Goal: Transaction & Acquisition: Purchase product/service

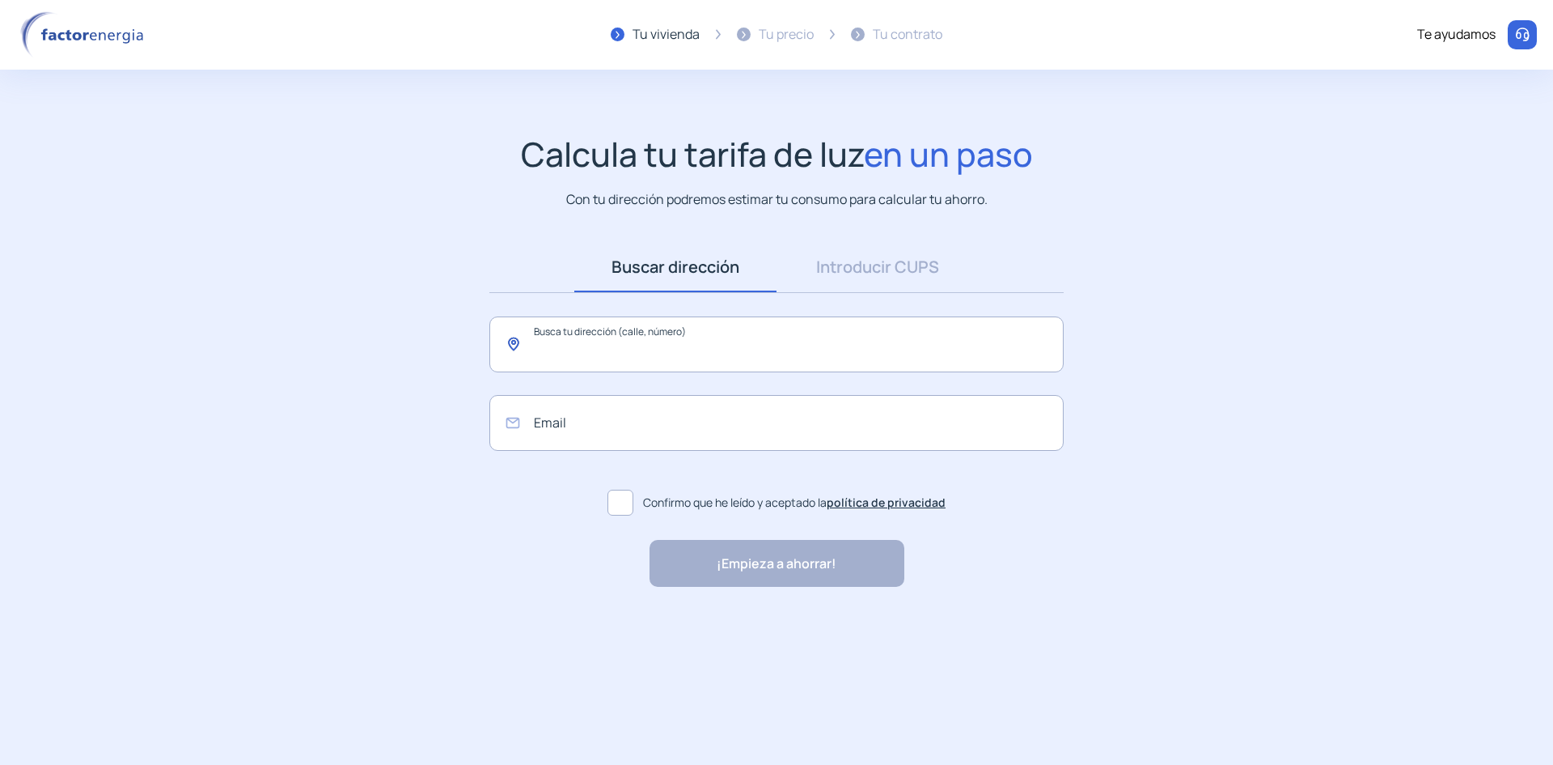
click at [595, 342] on input "text" at bounding box center [776, 344] width 574 height 56
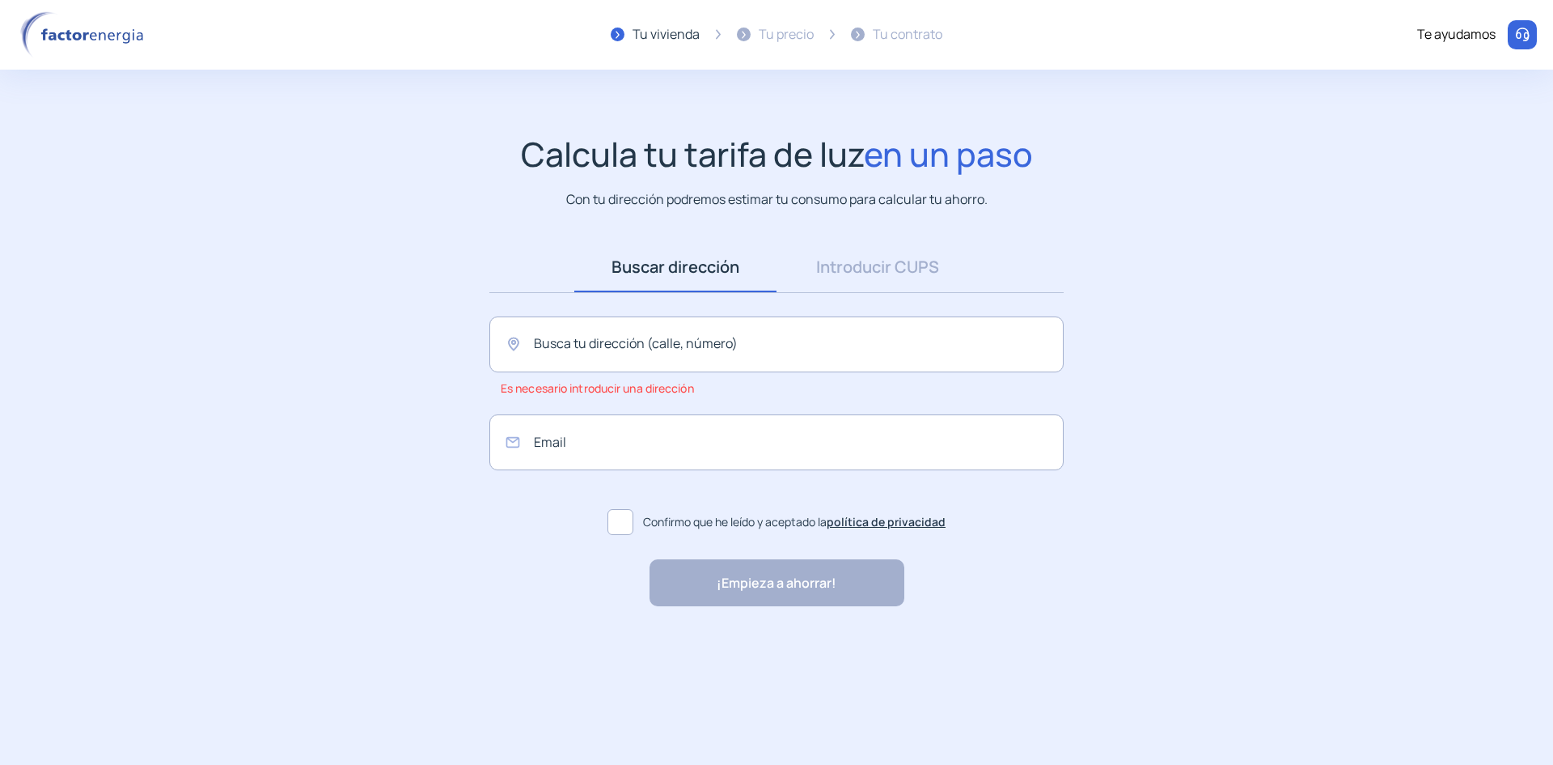
click at [906, 265] on link "Introducir CUPS" at bounding box center [878, 267] width 202 height 50
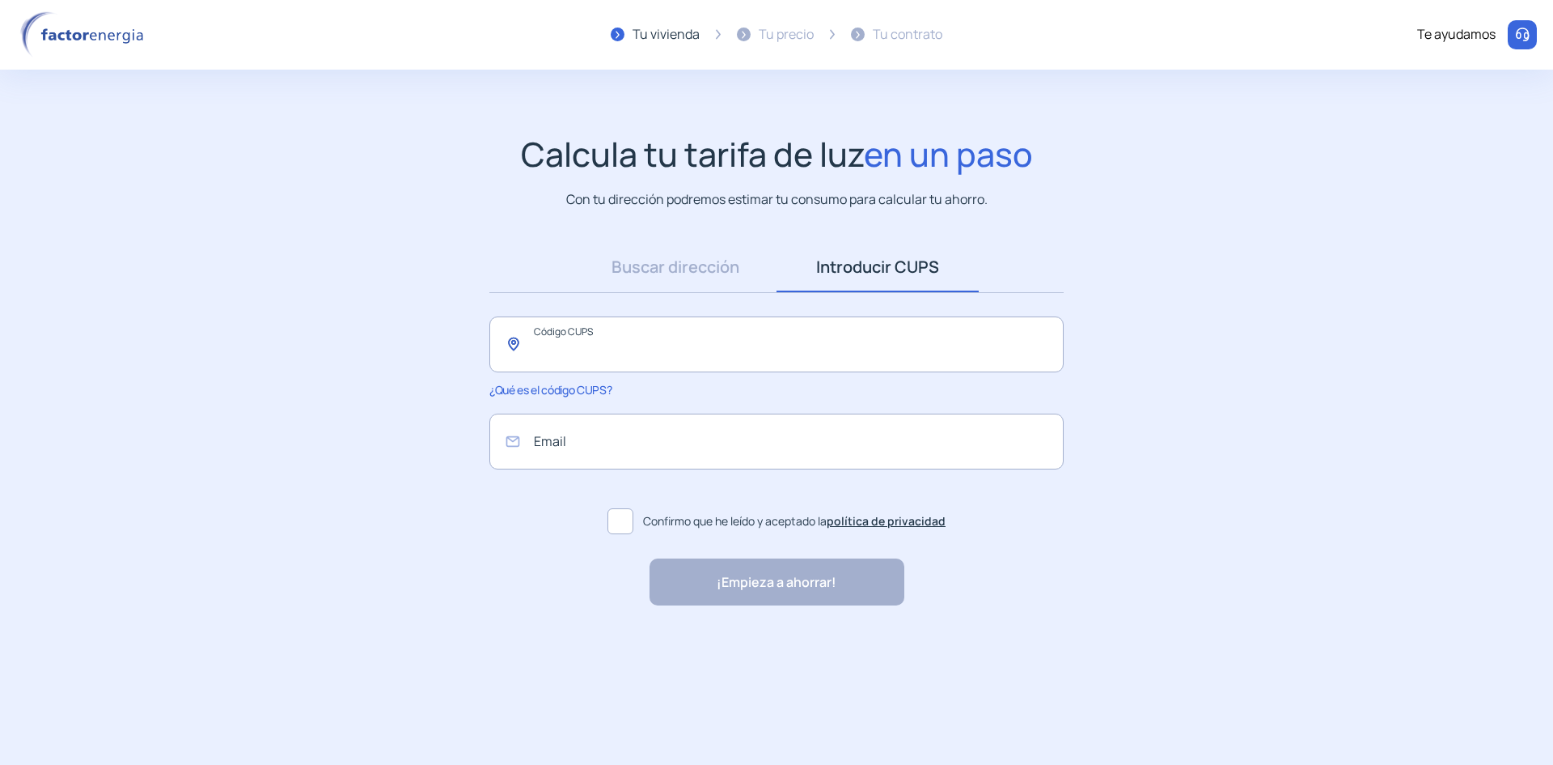
click at [697, 341] on input "text" at bounding box center [776, 344] width 574 height 56
paste input "**********"
type input "**********"
click at [701, 458] on input "email" at bounding box center [776, 441] width 574 height 56
type input "**********"
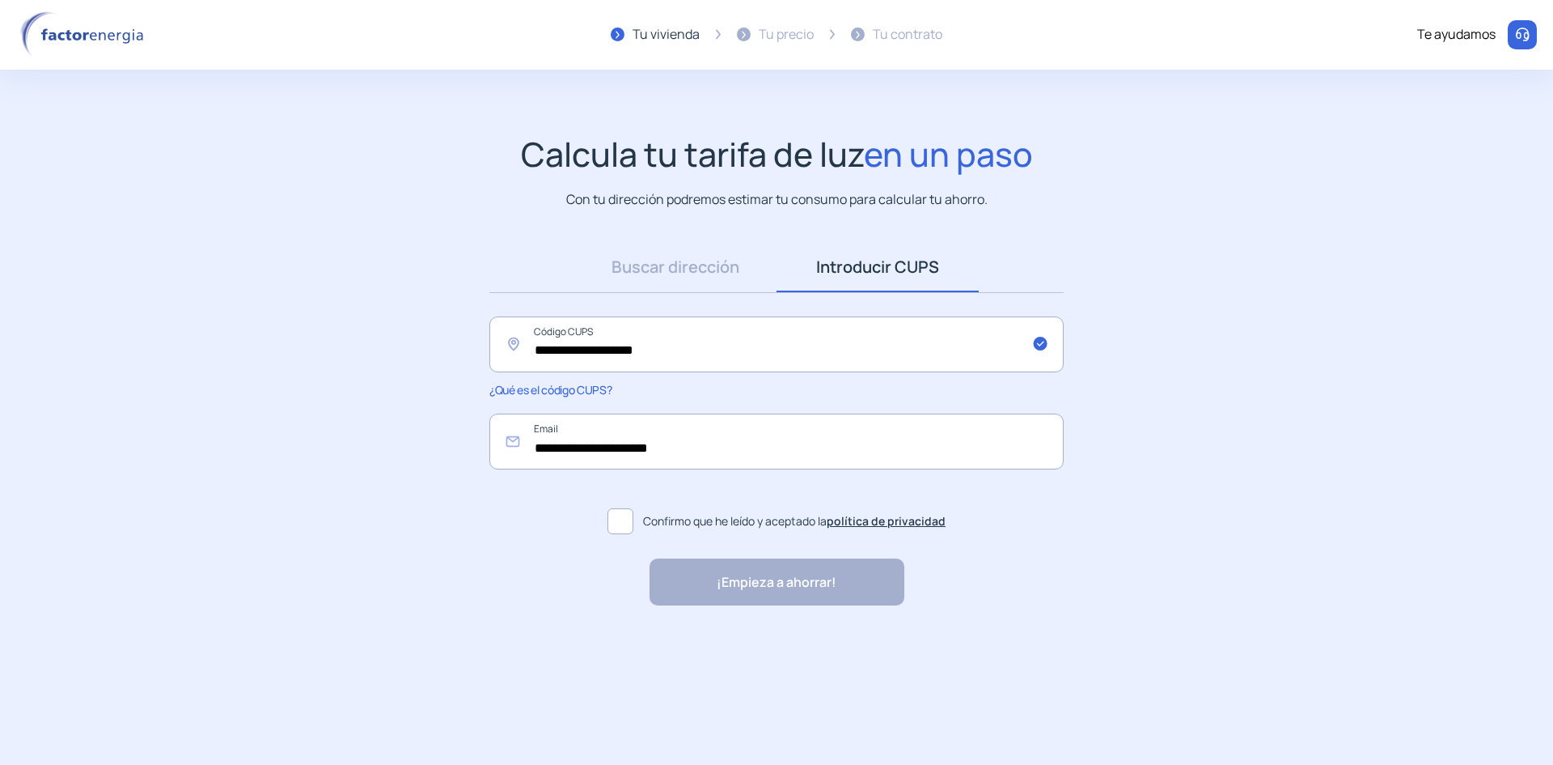
click at [625, 520] on span at bounding box center [621, 521] width 26 height 26
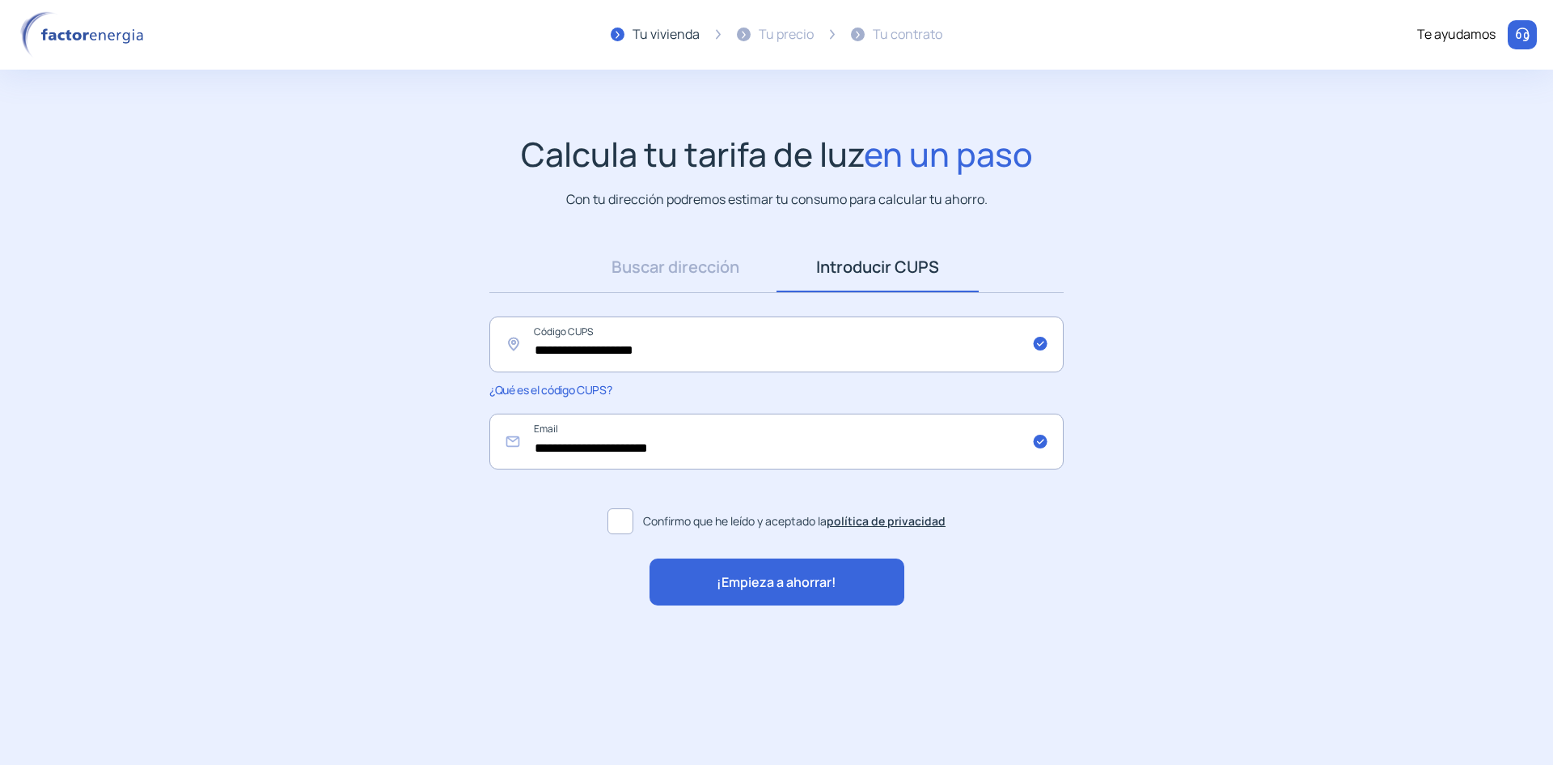
click at [751, 581] on span "¡Empieza a ahorrar!" at bounding box center [777, 582] width 120 height 21
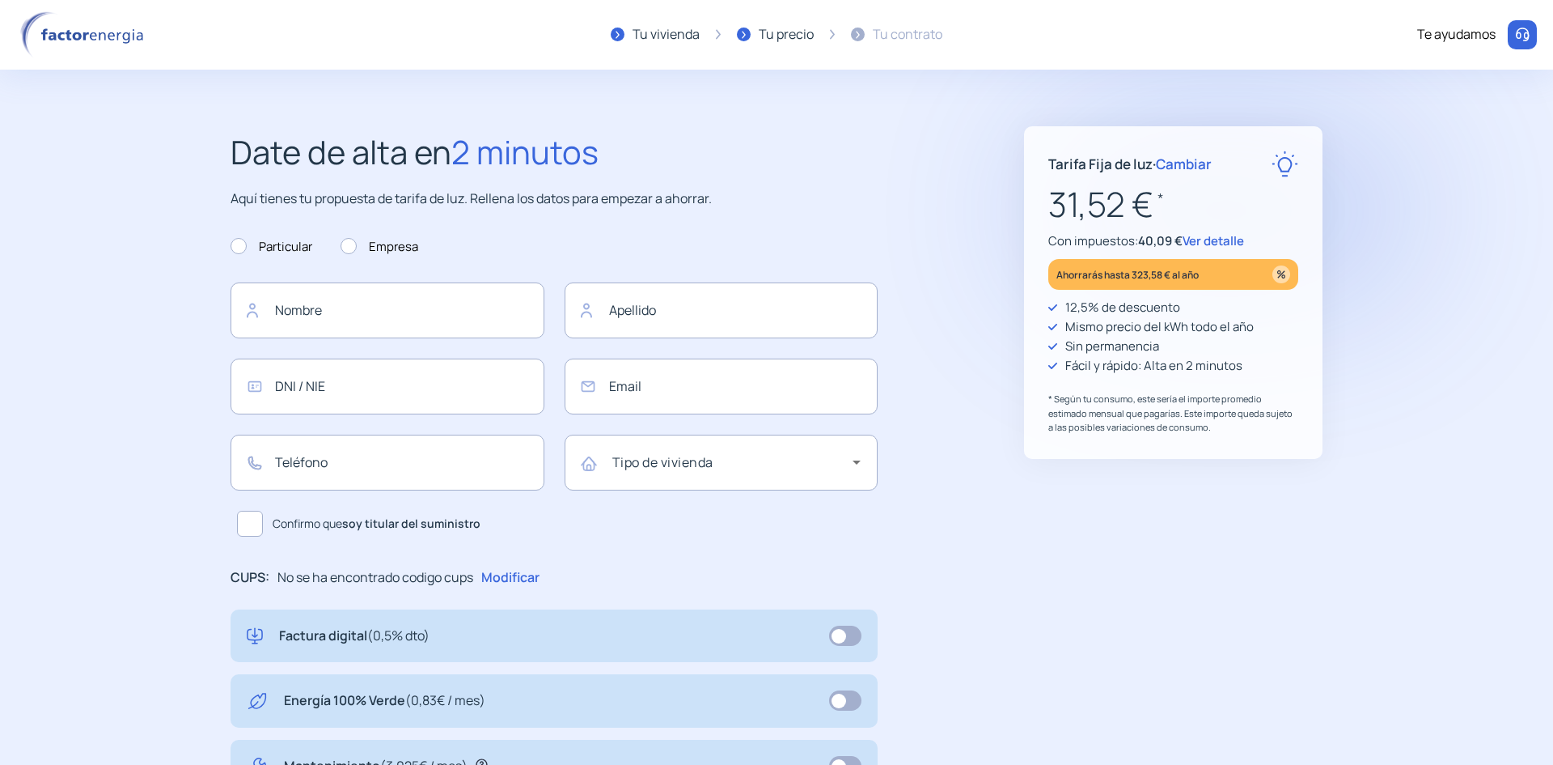
type input "**********"
click at [1183, 163] on span "Cambiar" at bounding box center [1184, 164] width 56 height 19
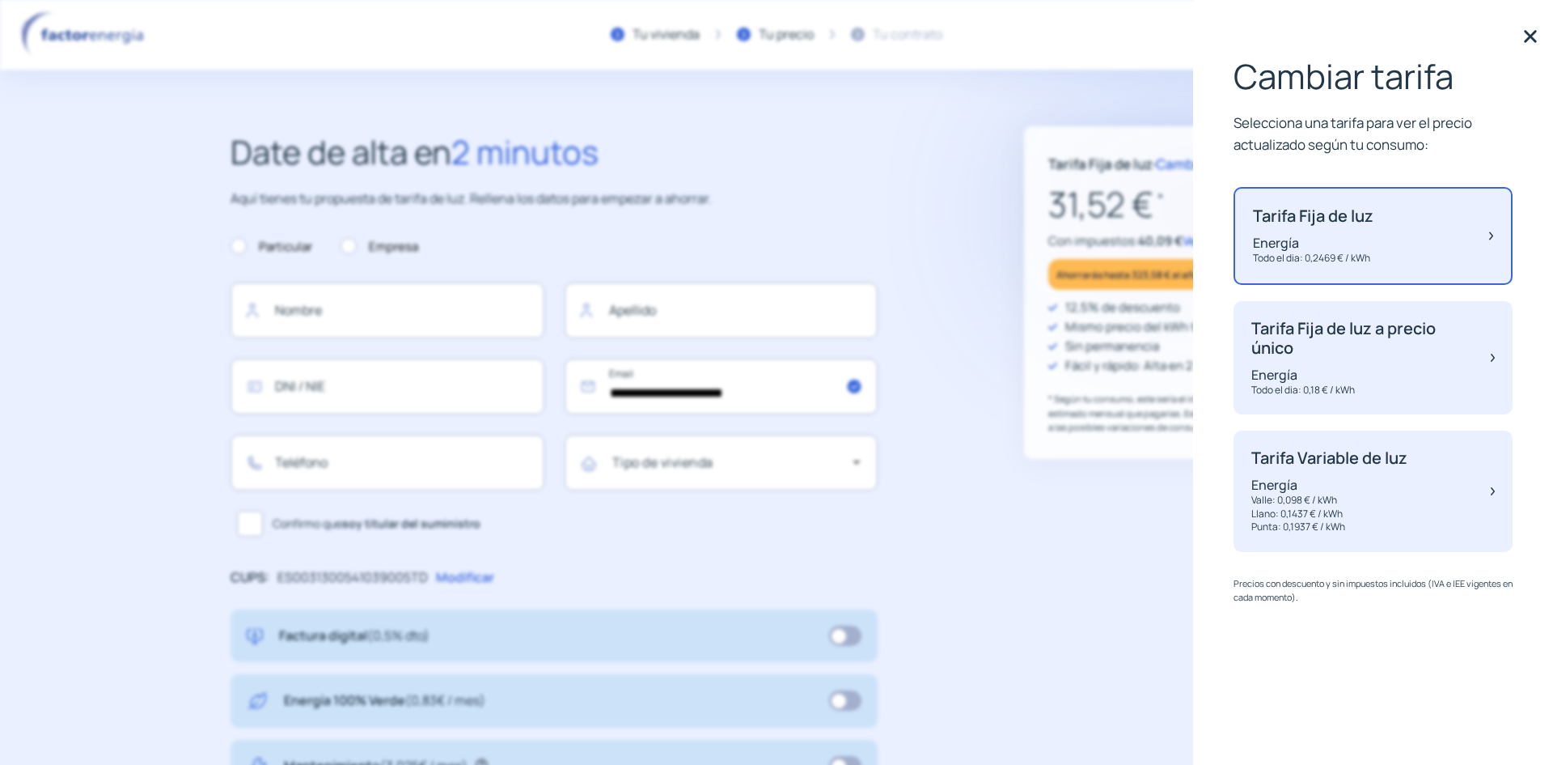
click at [1332, 378] on p "Energía" at bounding box center [1363, 375] width 223 height 18
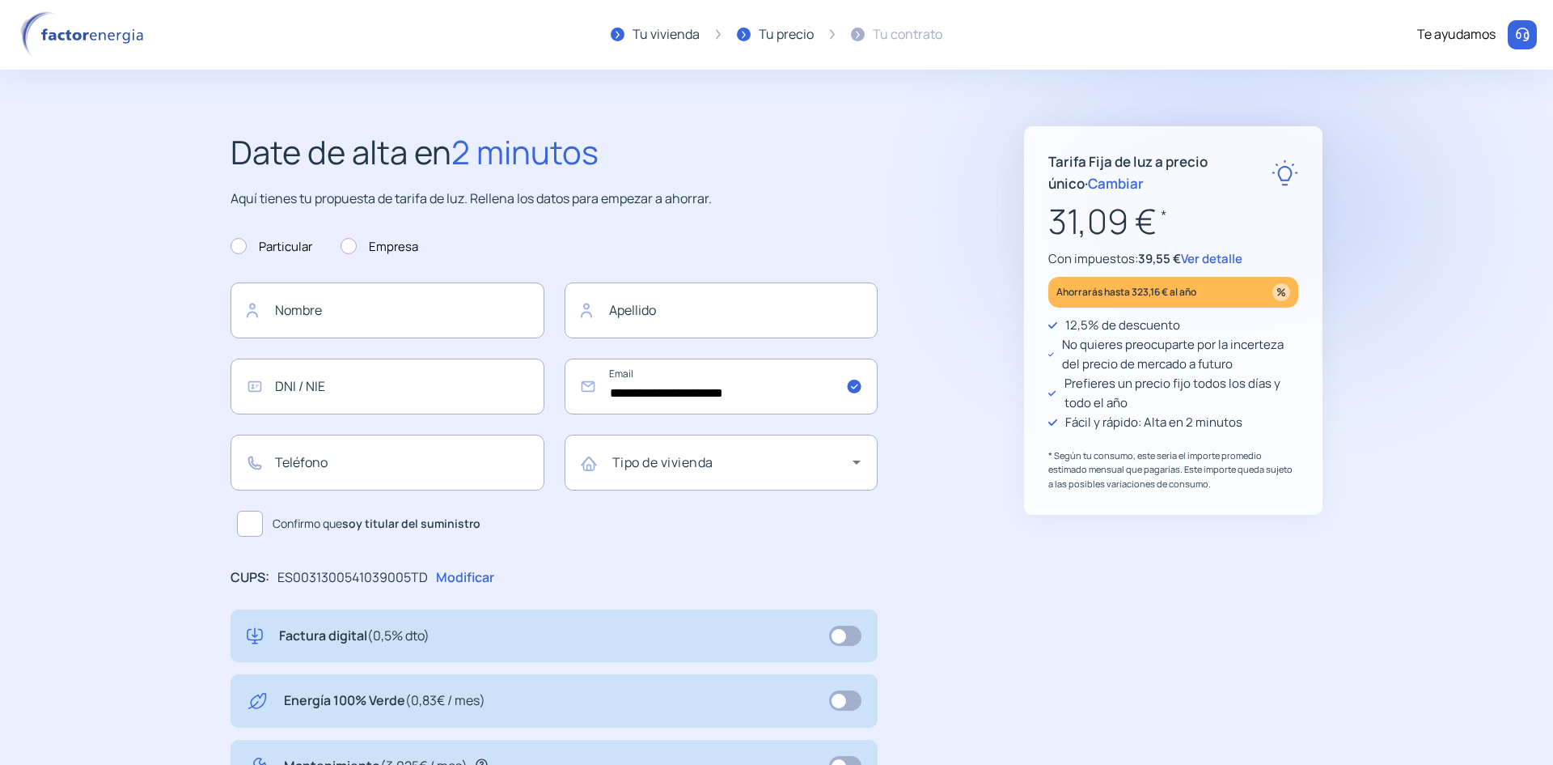
click at [1091, 181] on span "Cambiar" at bounding box center [1116, 183] width 56 height 19
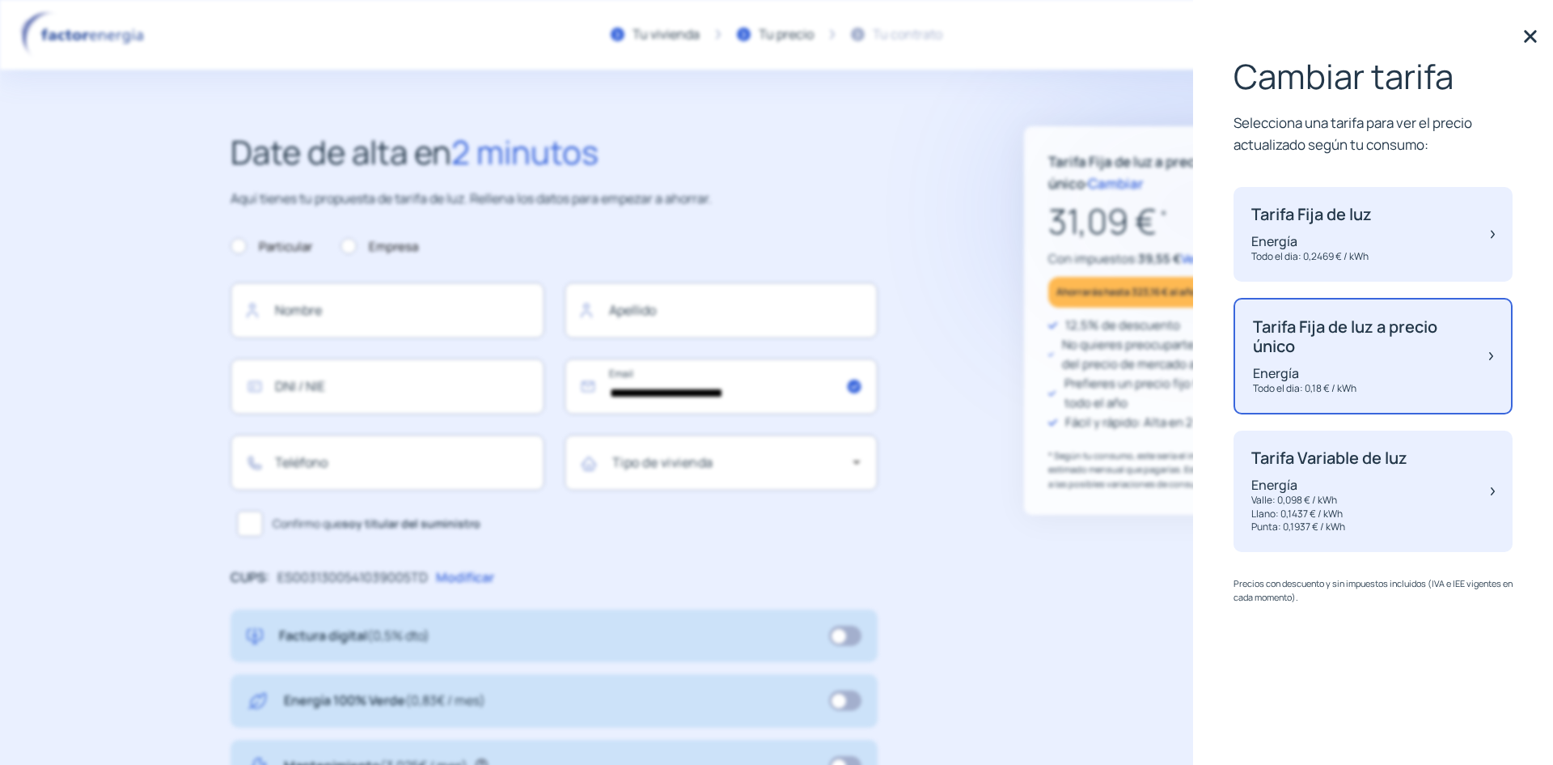
click at [1408, 495] on p "Valle: 0,098 € / kWh" at bounding box center [1330, 501] width 156 height 14
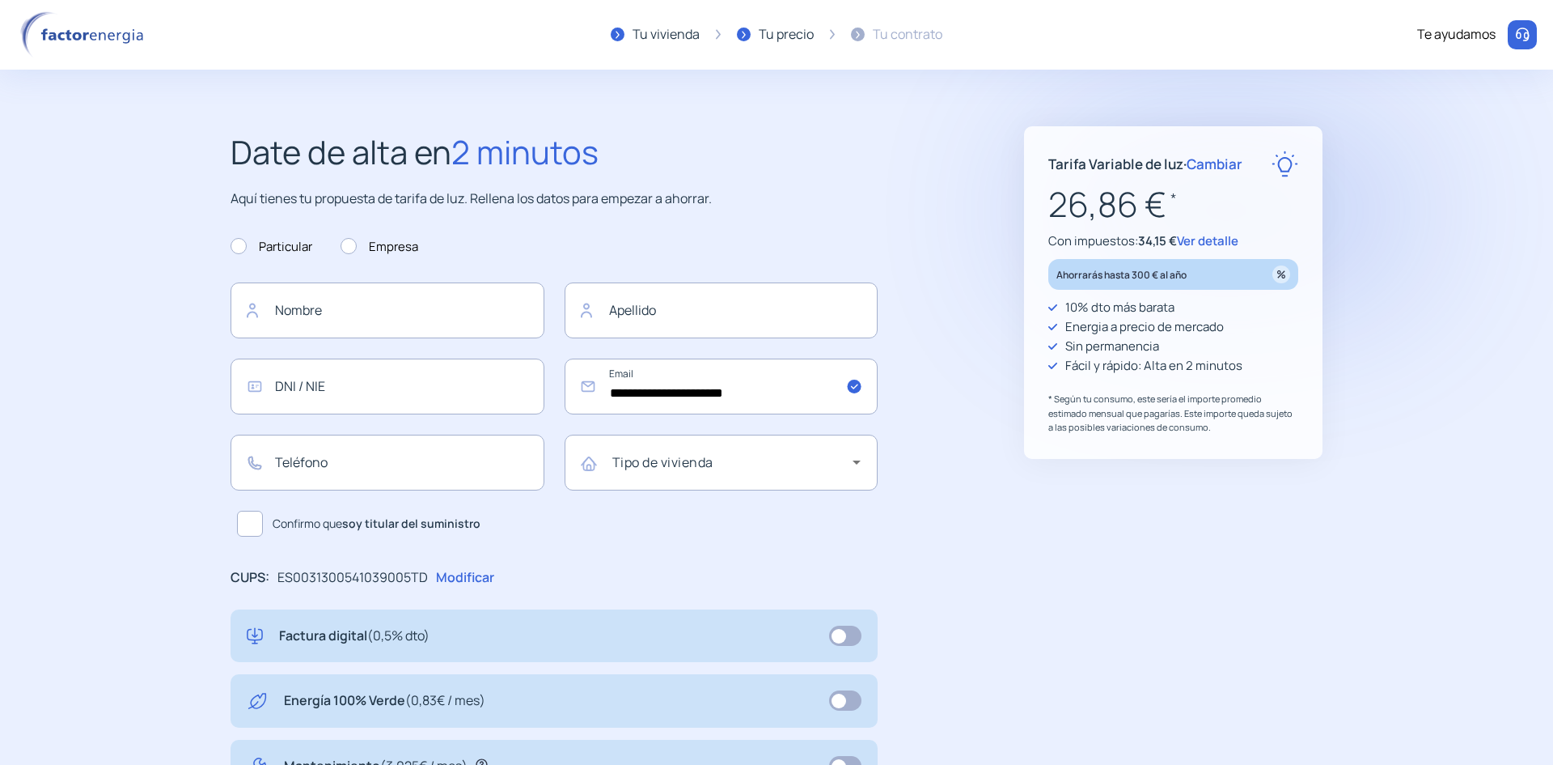
click at [1208, 279] on div "Ahorrarás hasta 300 € al año" at bounding box center [1174, 274] width 250 height 31
click at [1210, 168] on span "Cambiar" at bounding box center [1215, 164] width 56 height 19
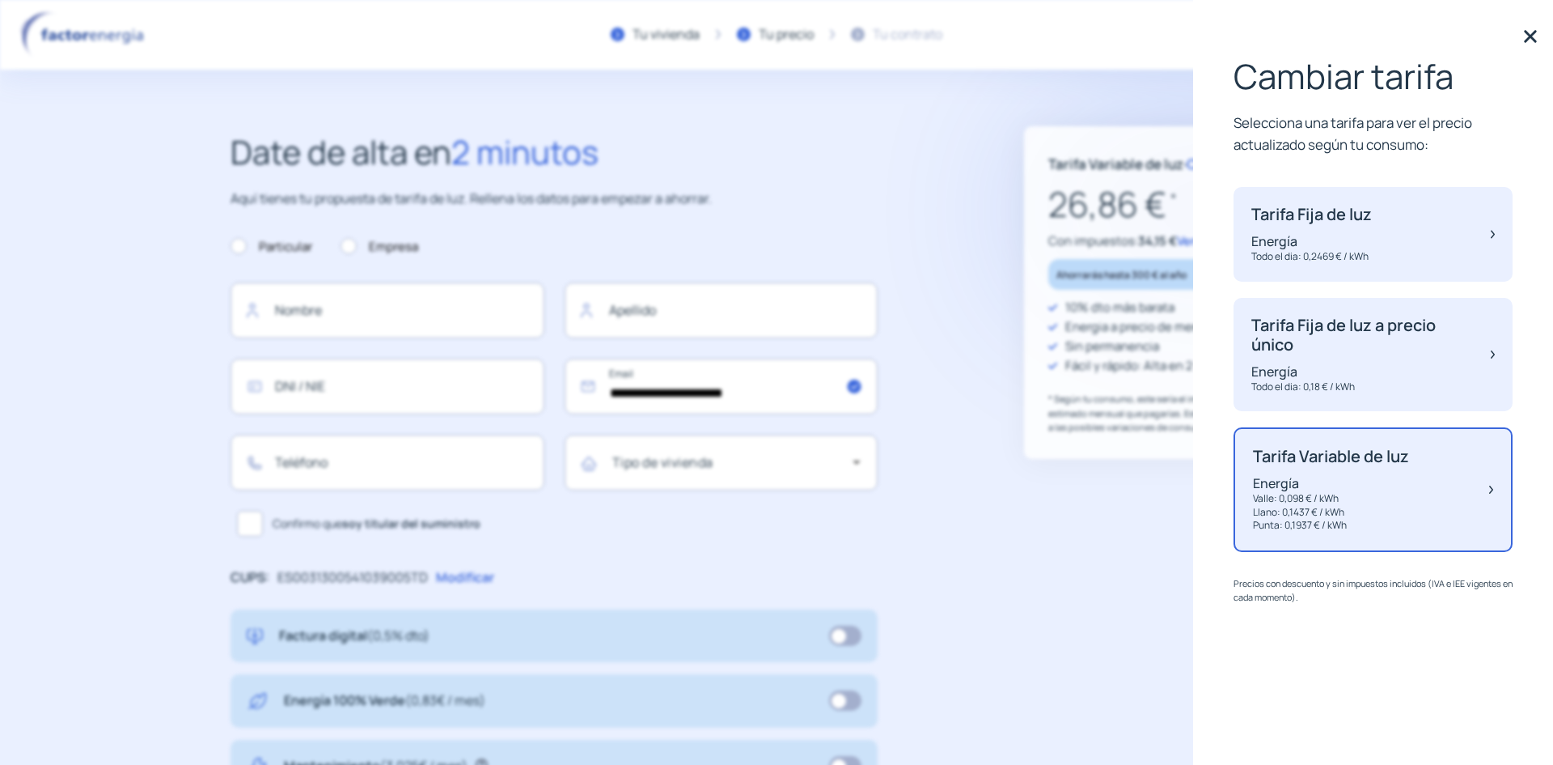
click at [1369, 216] on p "Tarifa Fija de luz" at bounding box center [1312, 214] width 121 height 19
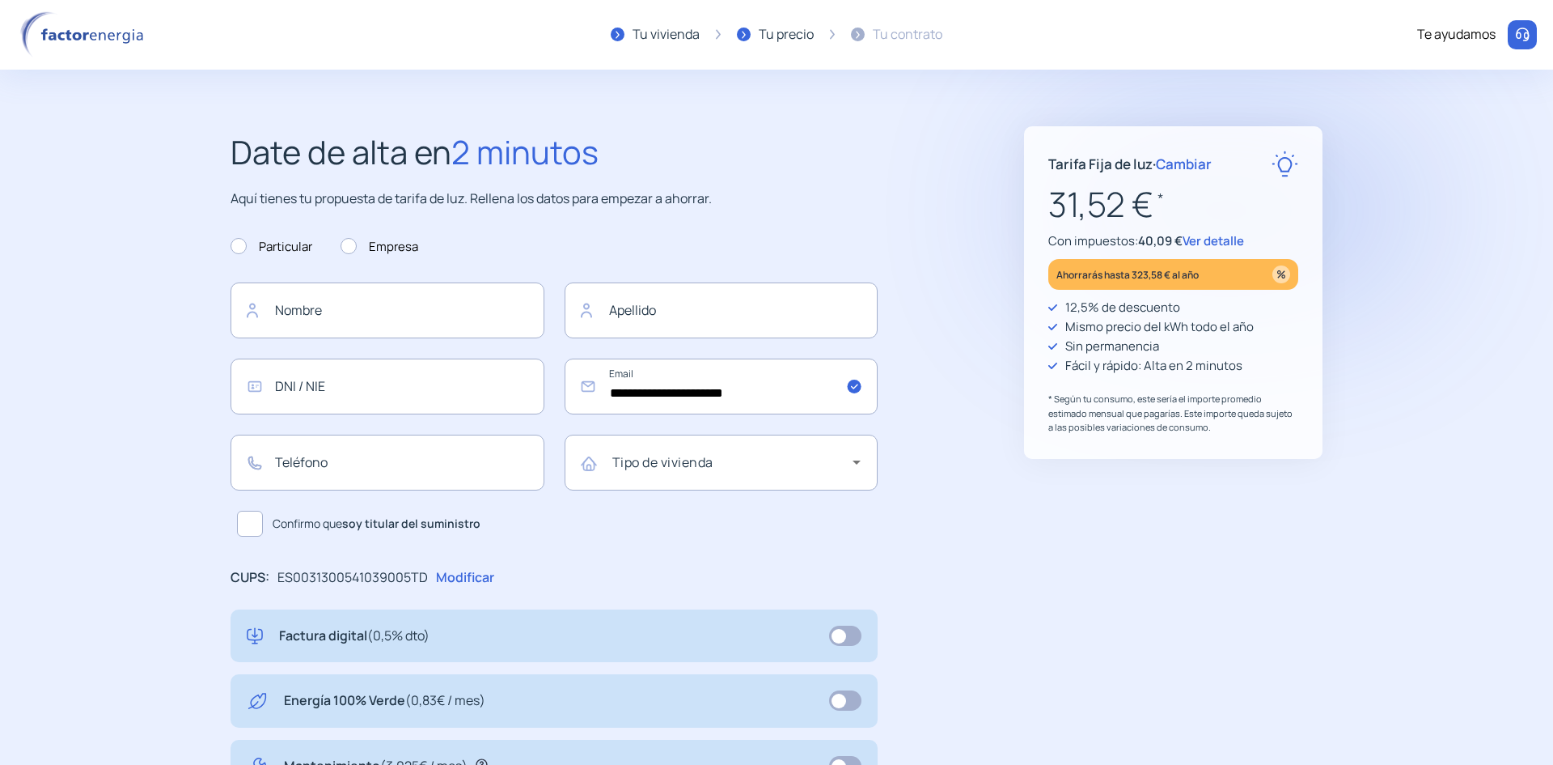
click at [1195, 163] on span "Cambiar" at bounding box center [1184, 164] width 56 height 19
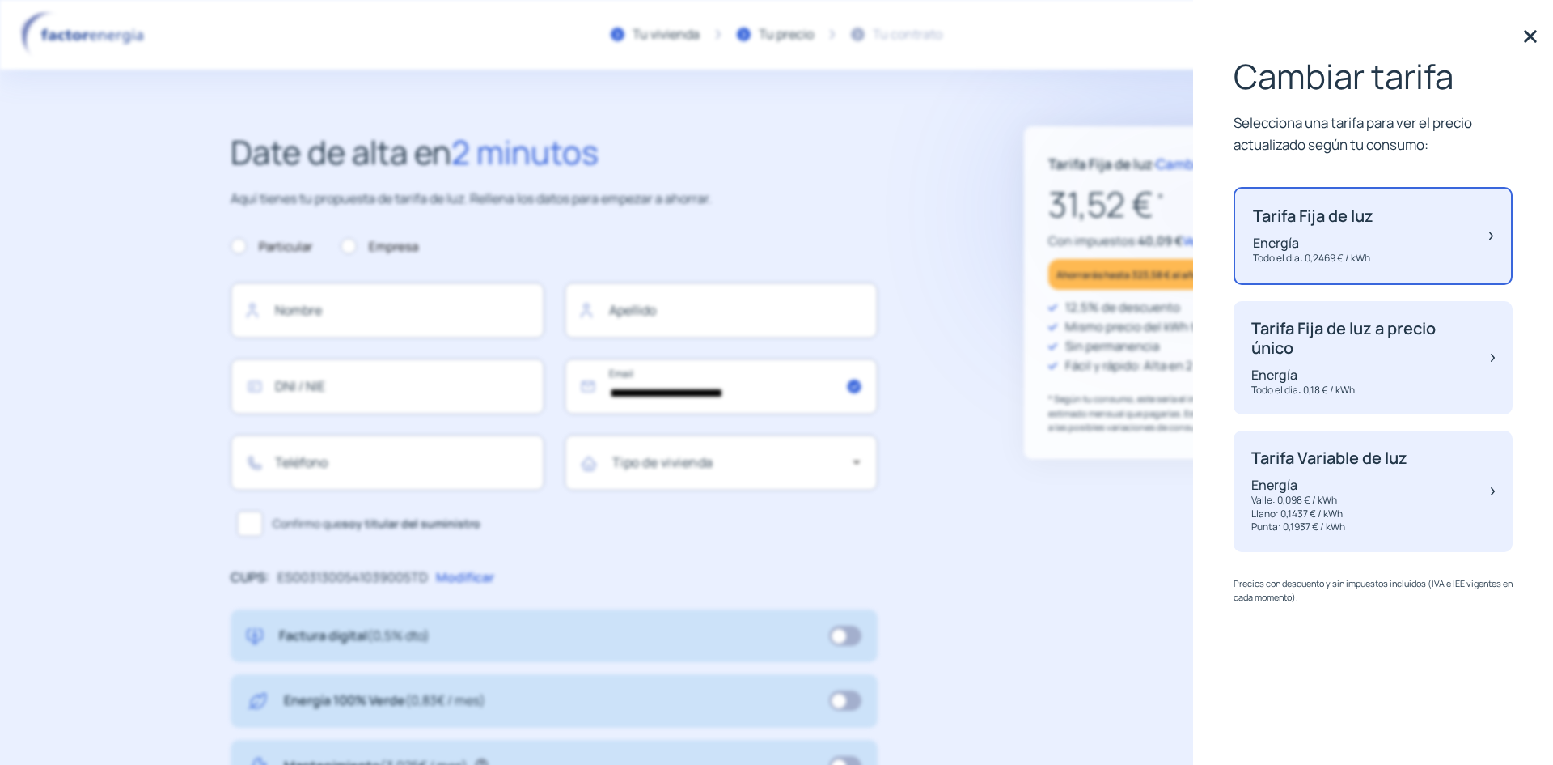
click at [1412, 505] on div "Tarifa Variable de luz Energía Valle: 0,098 € / kWh Llano: 0,1437 € / kWh Punta…" at bounding box center [1373, 490] width 279 height 121
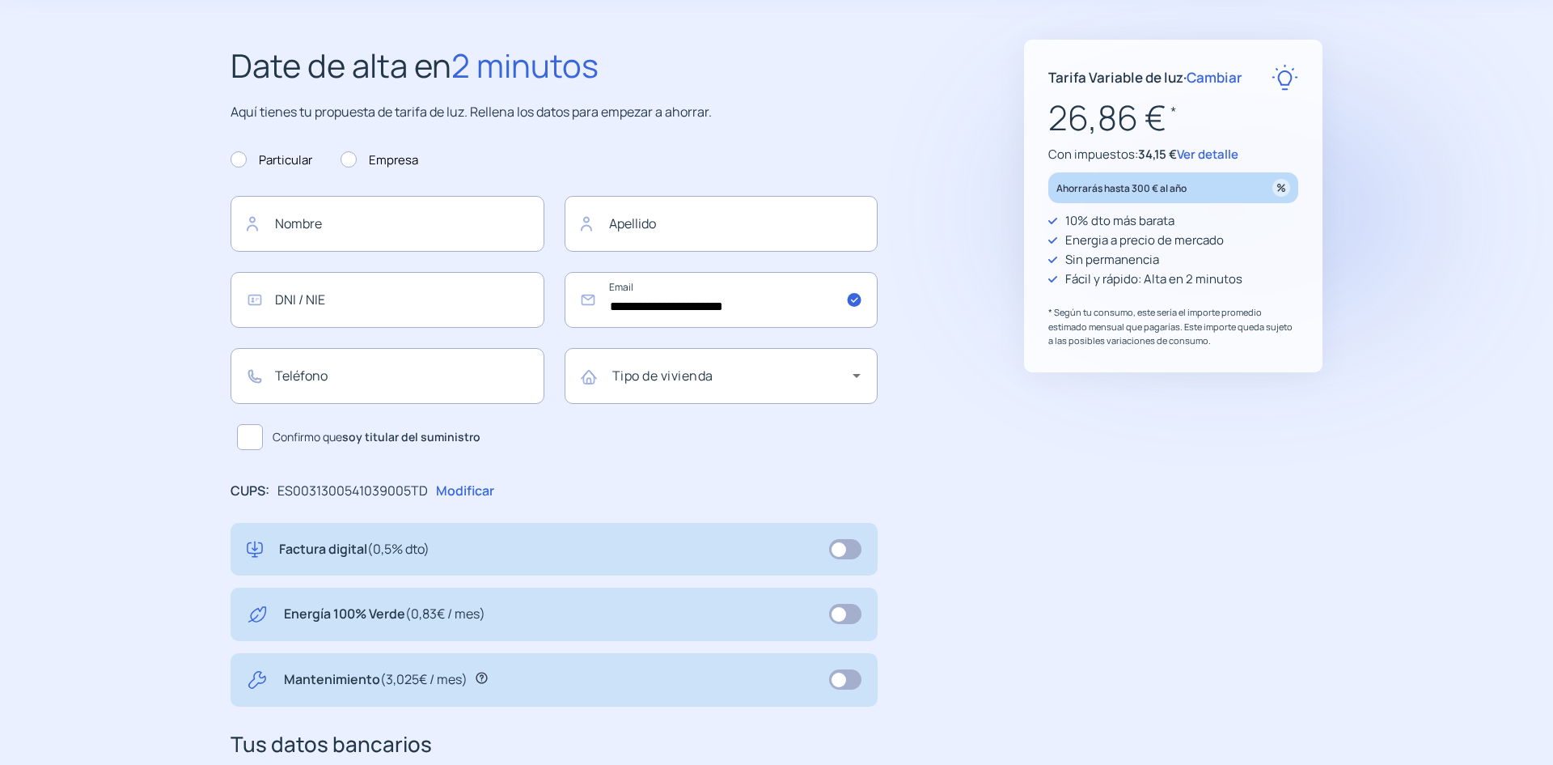
scroll to position [243, 0]
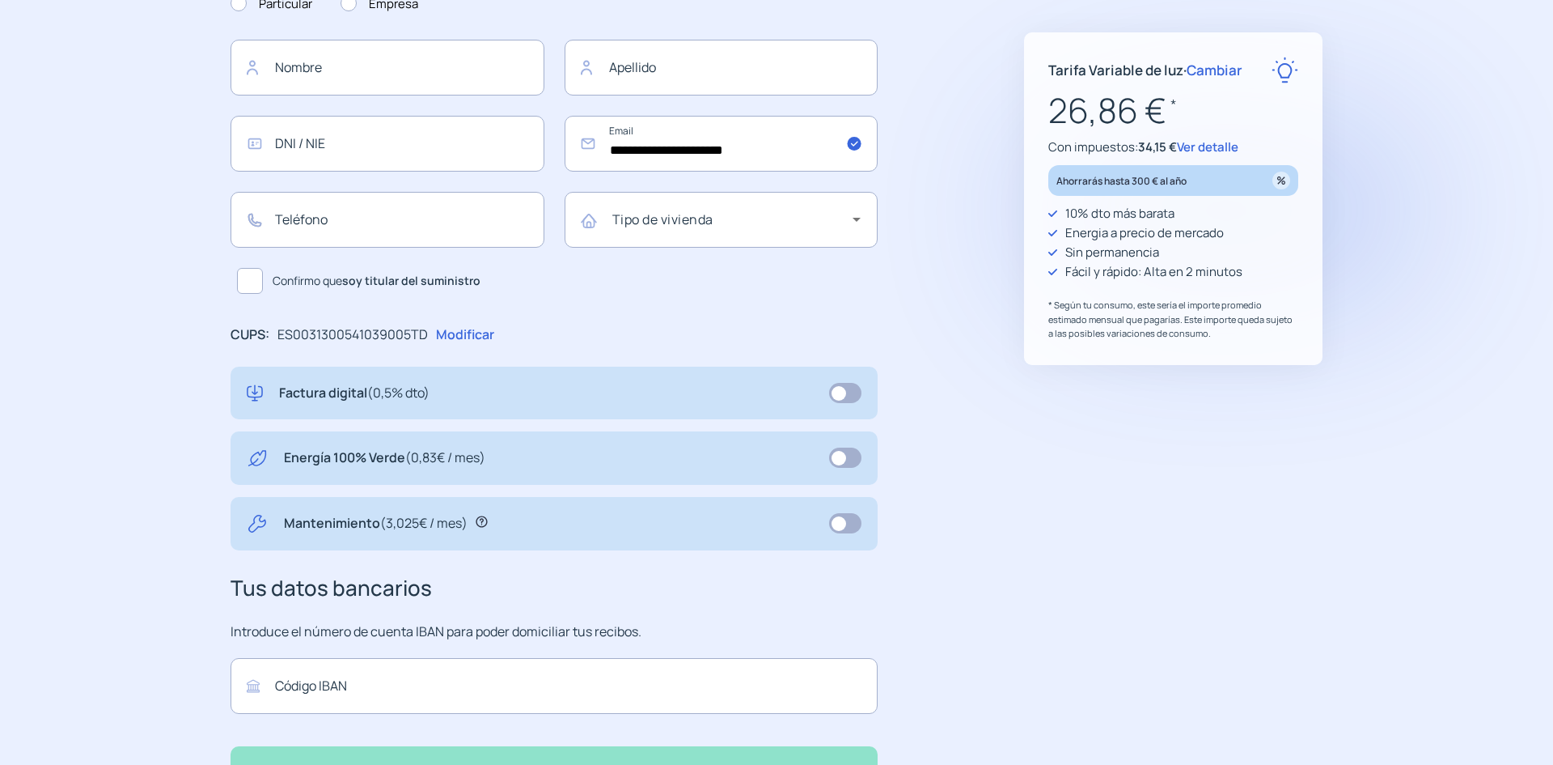
click at [481, 522] on icon at bounding box center [482, 521] width 12 height 12
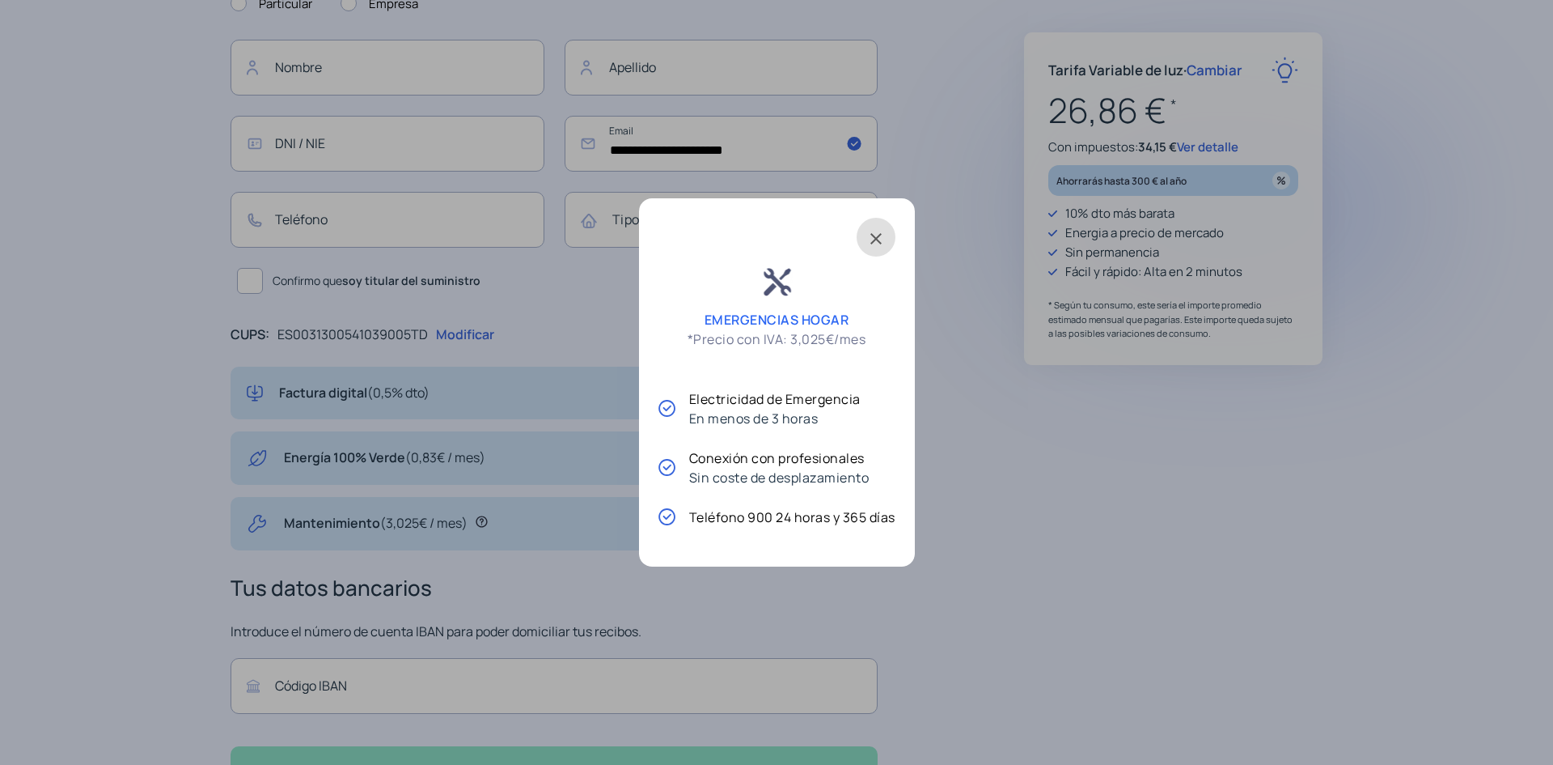
click at [884, 238] on span at bounding box center [876, 237] width 39 height 39
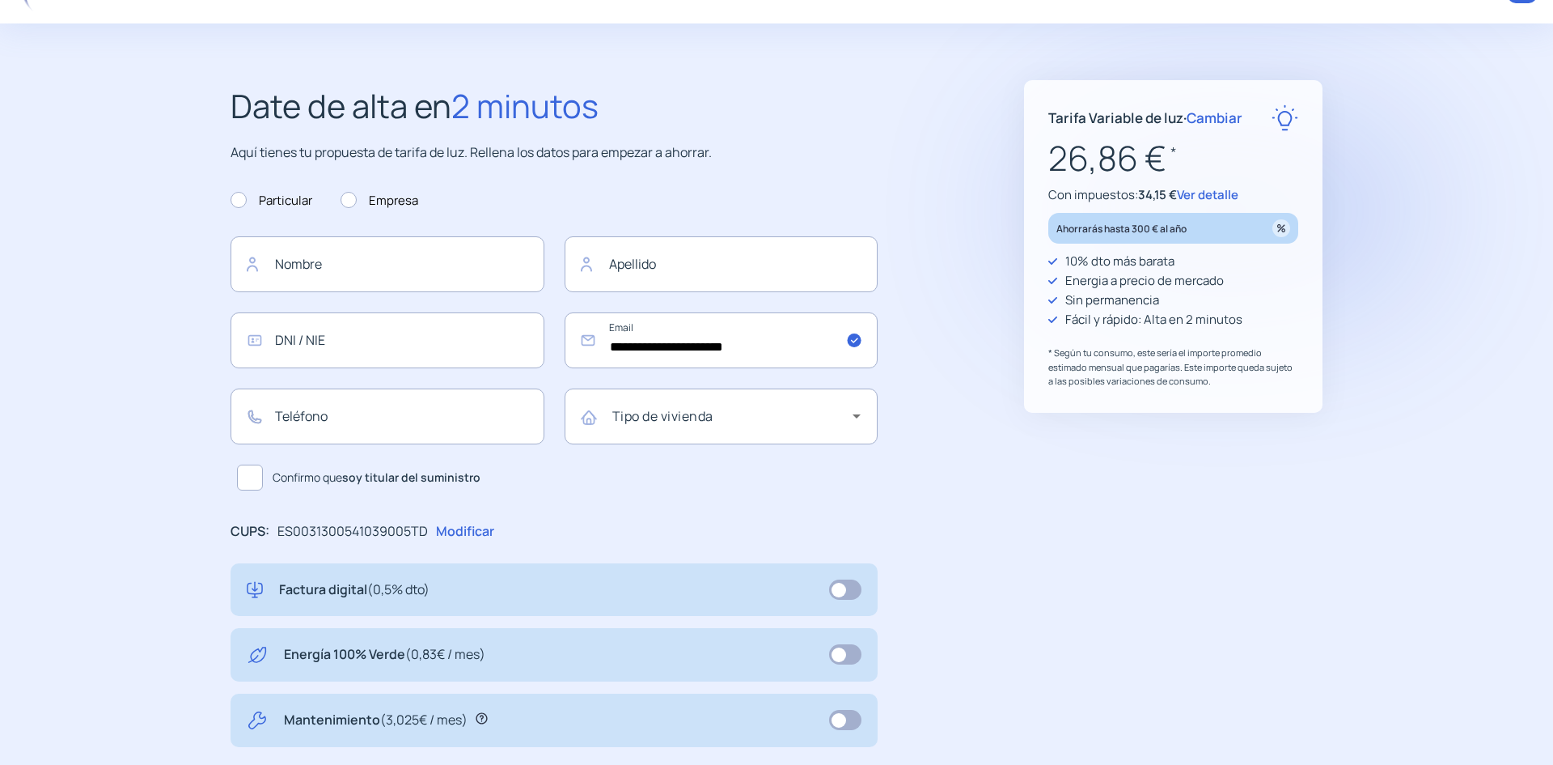
scroll to position [26, 0]
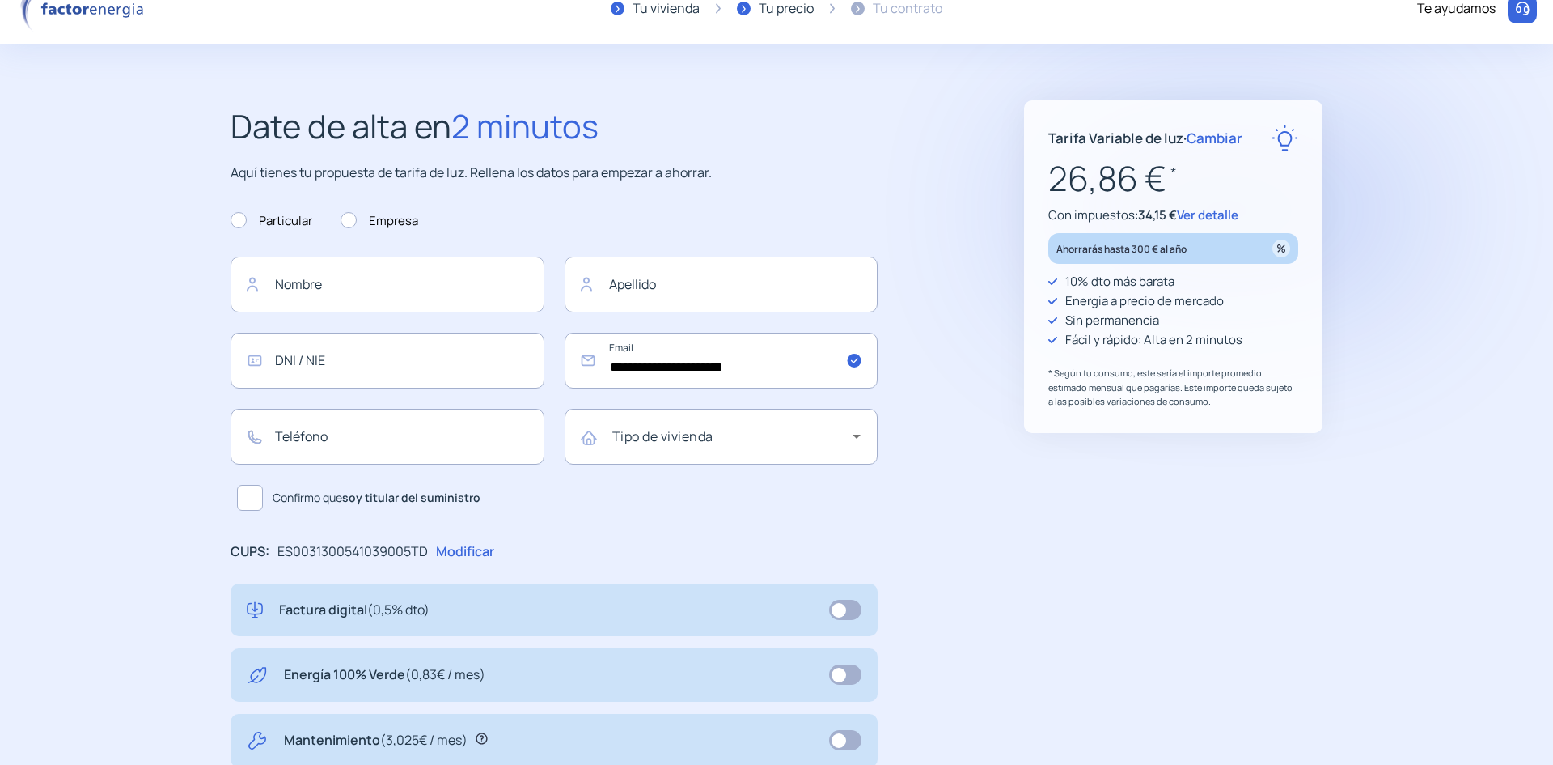
click at [833, 428] on div "Tipo de vivienda" at bounding box center [736, 436] width 249 height 46
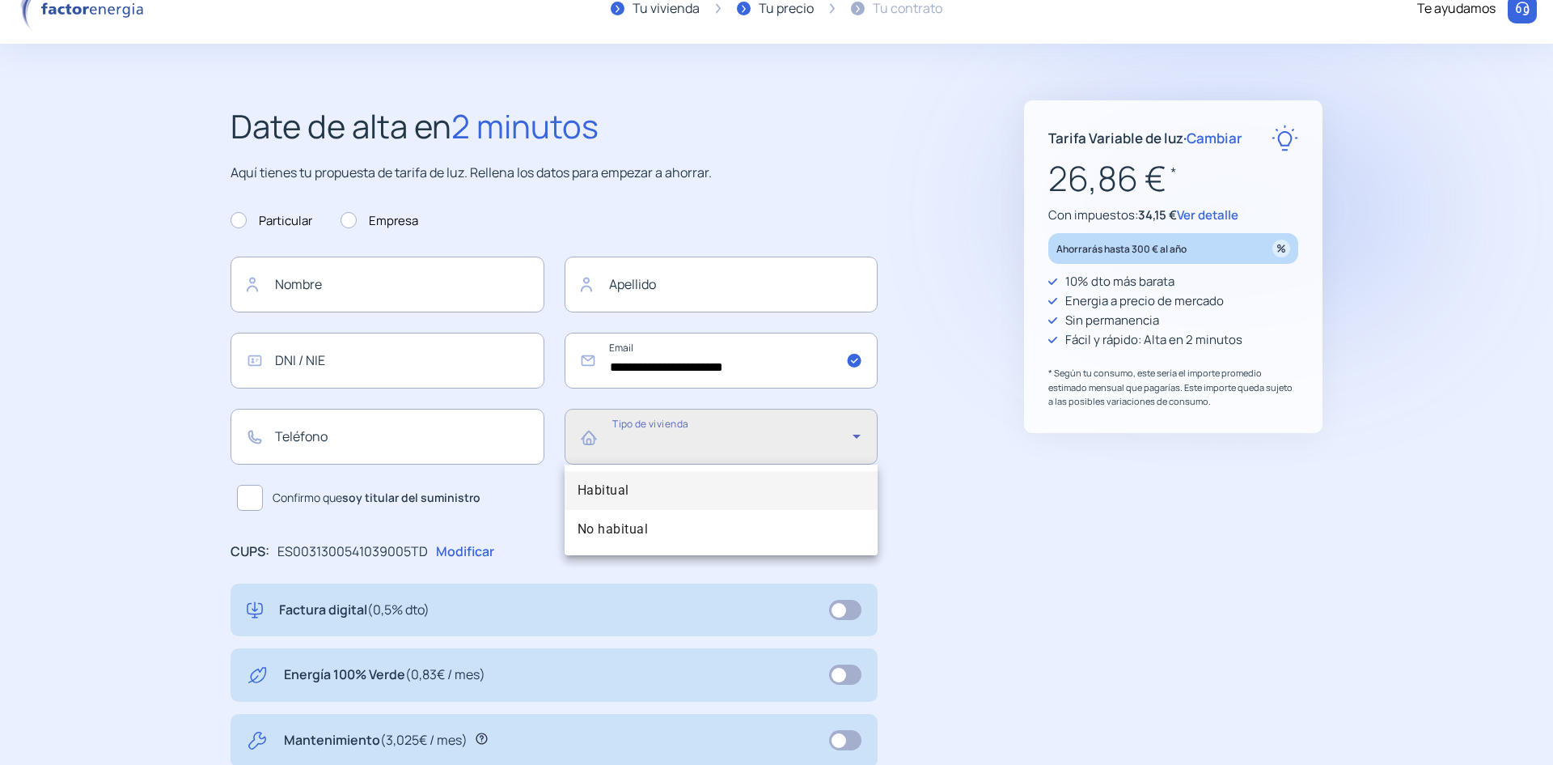
click at [833, 428] on div at bounding box center [776, 382] width 1553 height 765
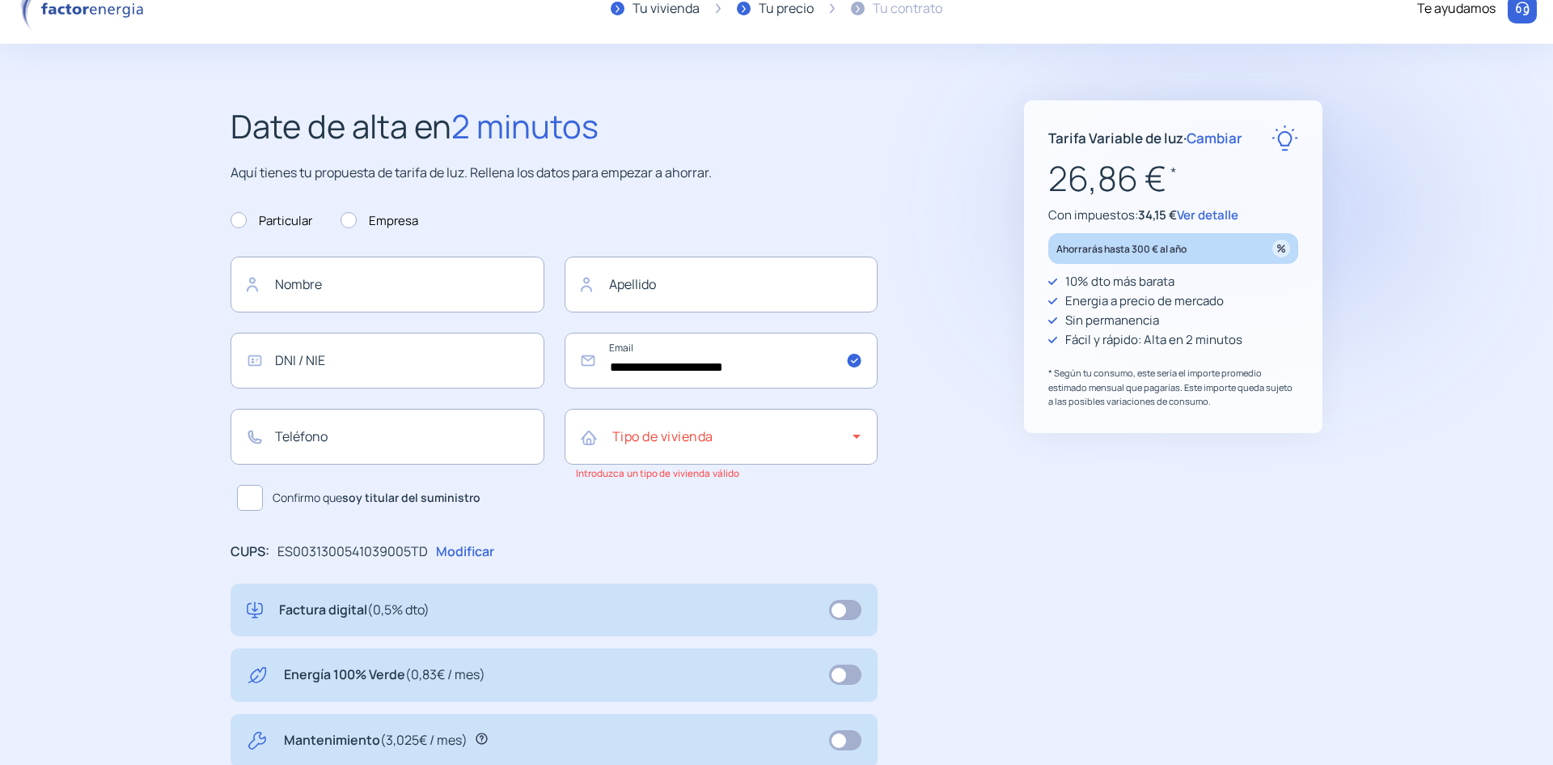
click at [966, 439] on div "**********" at bounding box center [776, 606] width 1157 height 1012
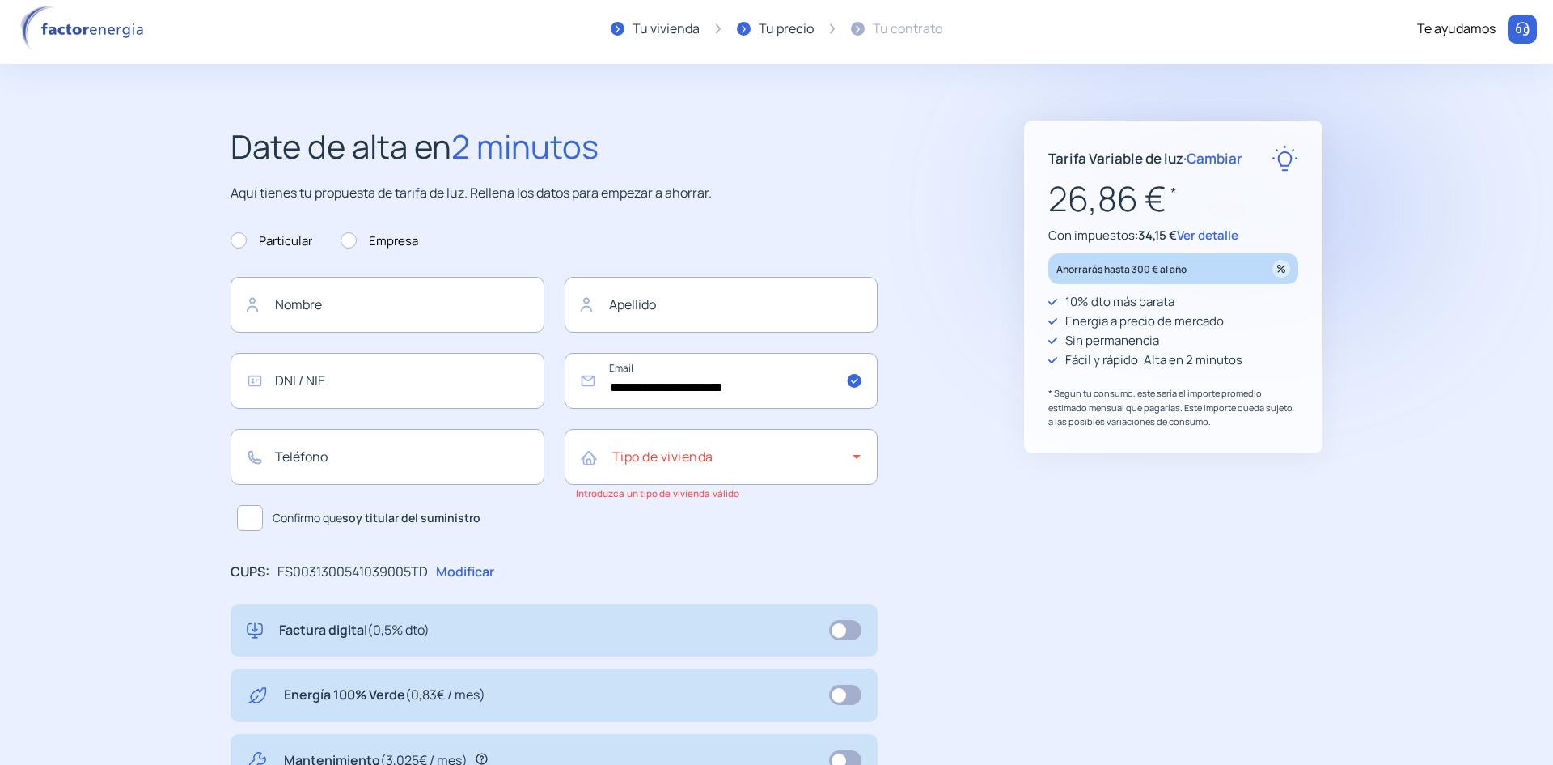
scroll to position [0, 0]
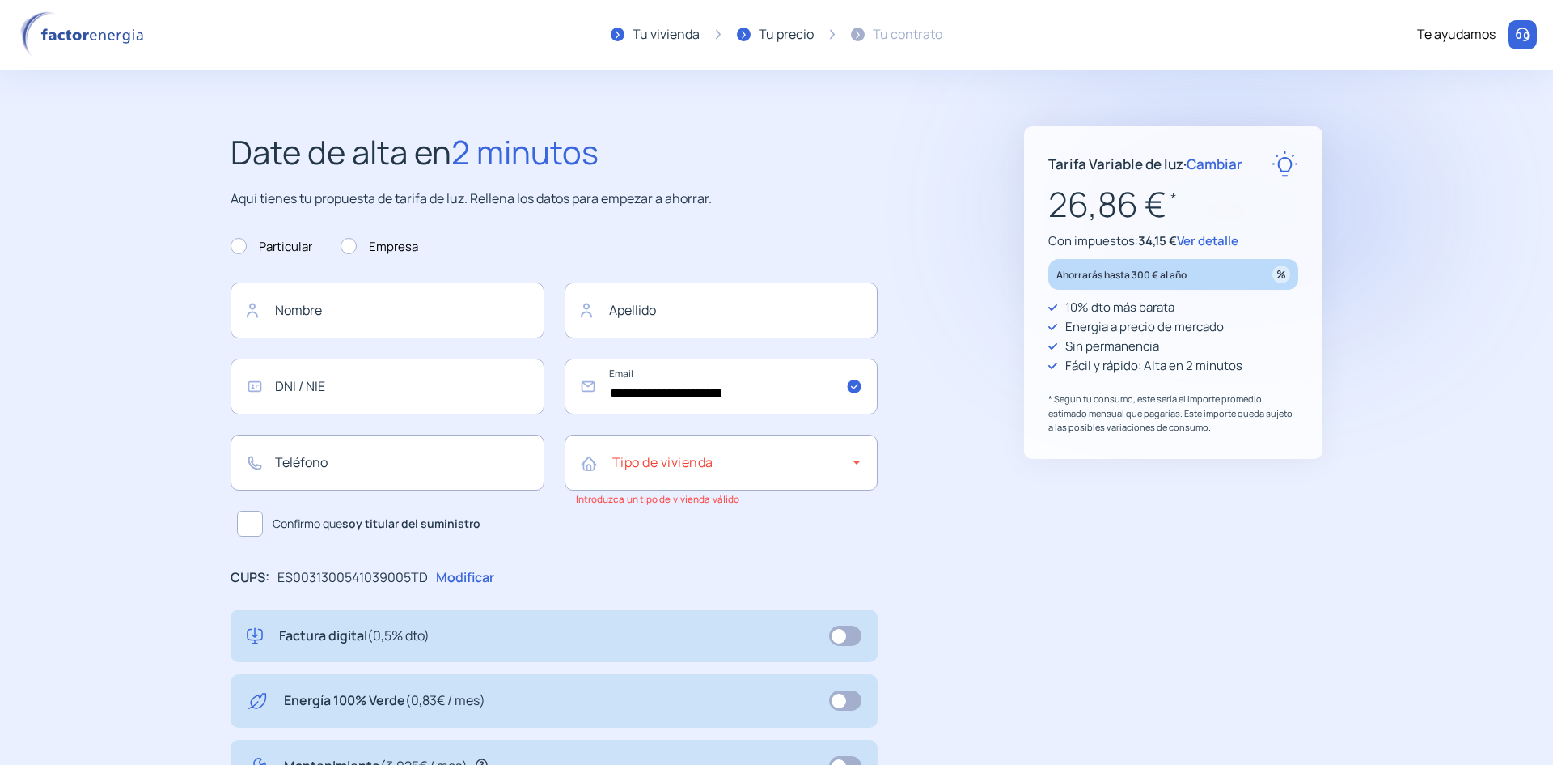
click at [104, 32] on img at bounding box center [85, 34] width 138 height 47
click at [31, 26] on img at bounding box center [85, 34] width 138 height 47
